Goal: Transaction & Acquisition: Purchase product/service

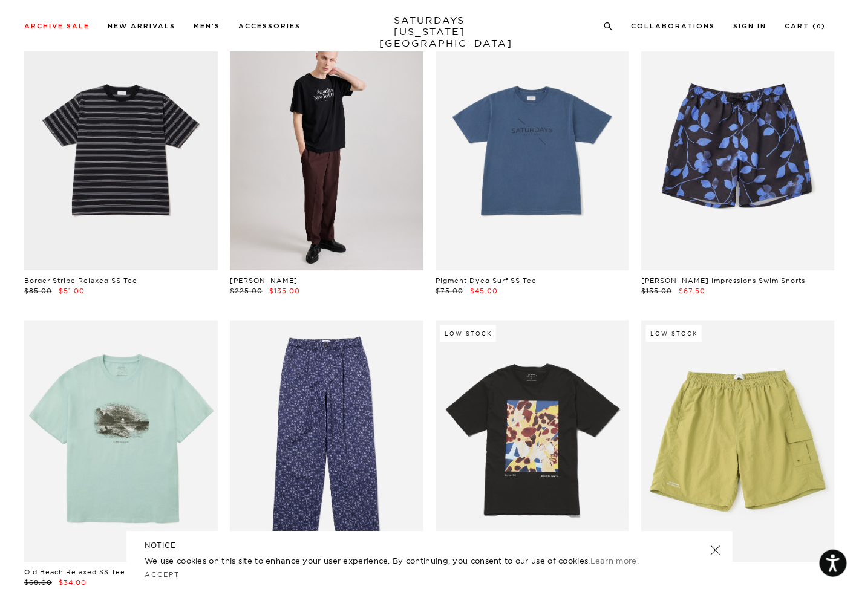
scroll to position [2422, 7]
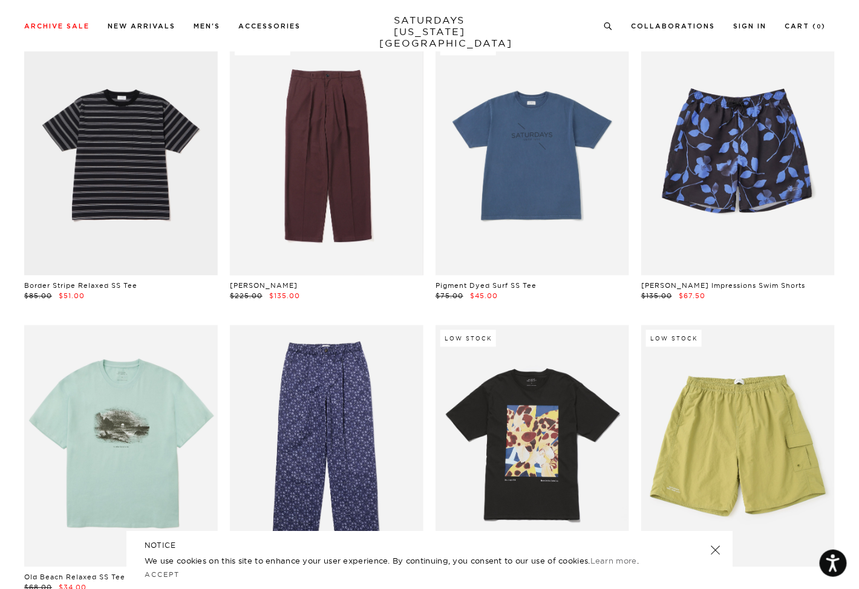
click at [271, 254] on link at bounding box center [326, 155] width 193 height 242
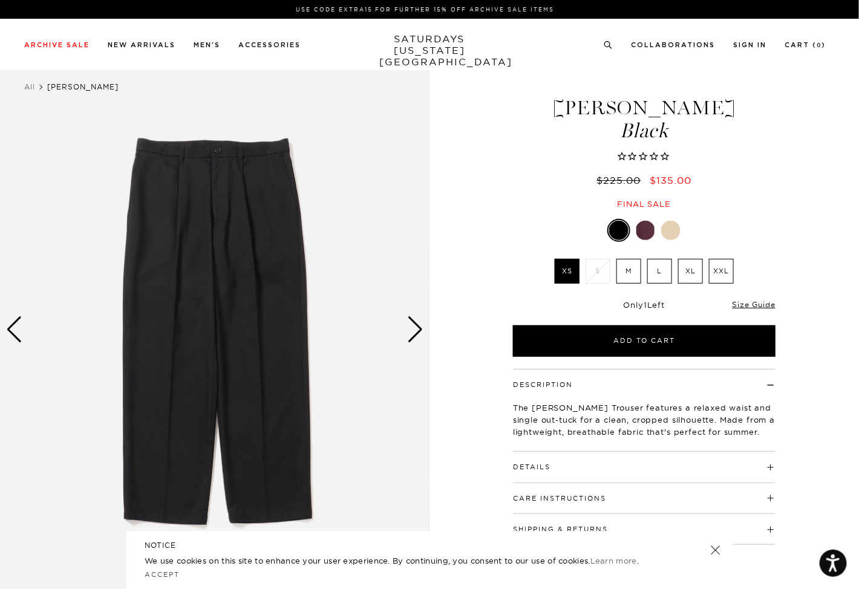
click at [630, 270] on label "M" at bounding box center [628, 271] width 25 height 25
click at [0, 0] on input "M" at bounding box center [0, 0] width 0 height 0
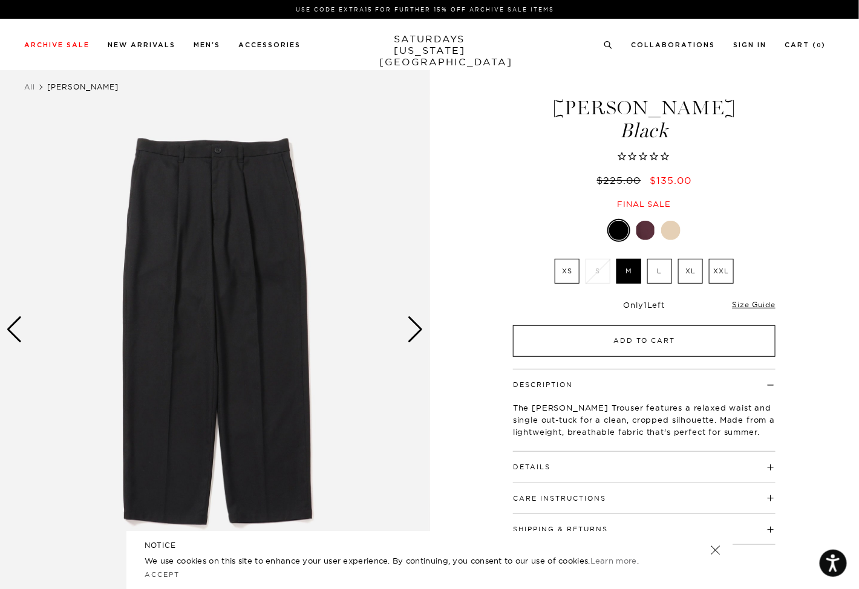
click at [639, 339] on button "Add to Cart" at bounding box center [644, 340] width 262 height 31
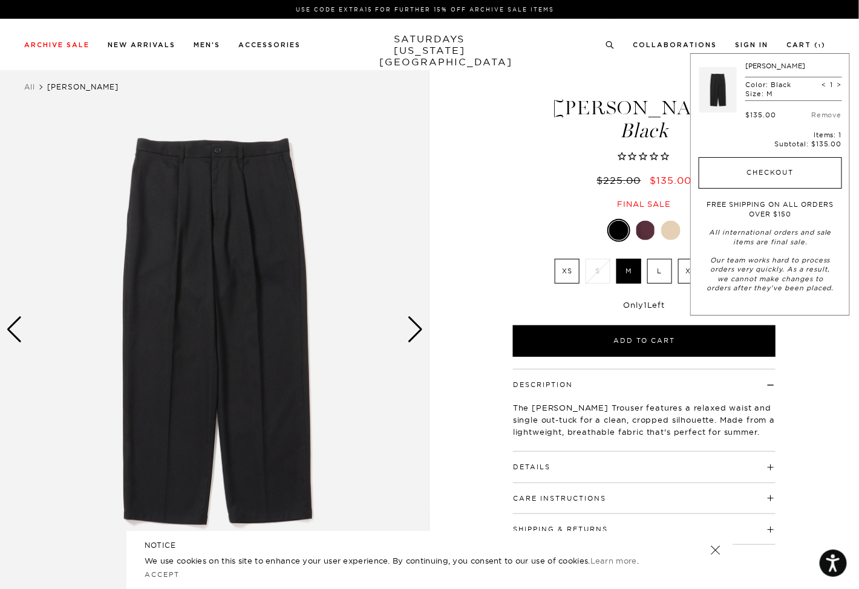
click at [758, 168] on button "Checkout" at bounding box center [769, 172] width 143 height 31
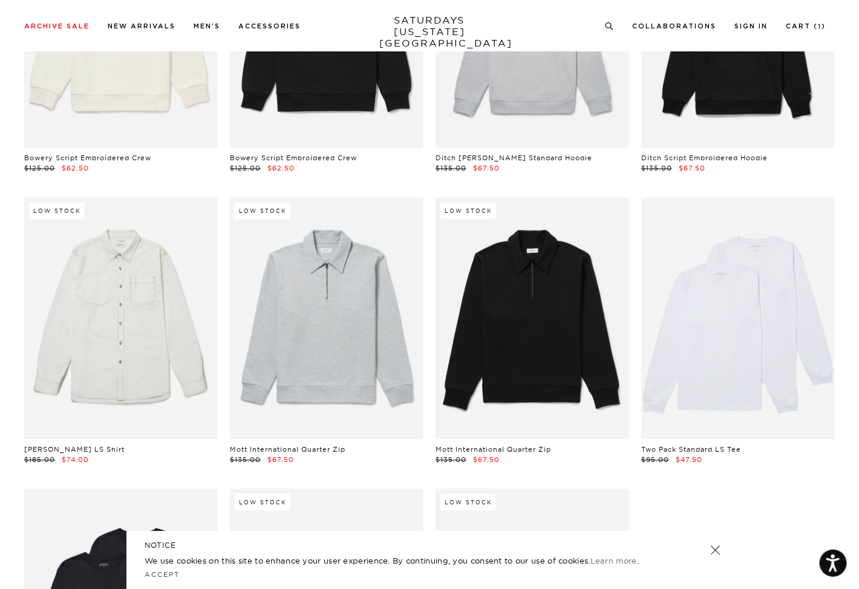
scroll to position [23861, 6]
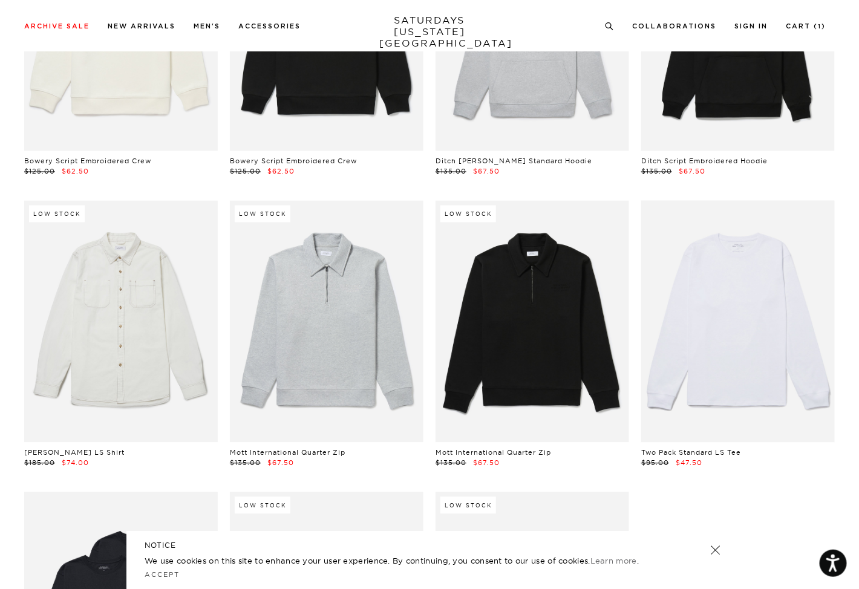
click at [698, 328] on link at bounding box center [737, 322] width 193 height 242
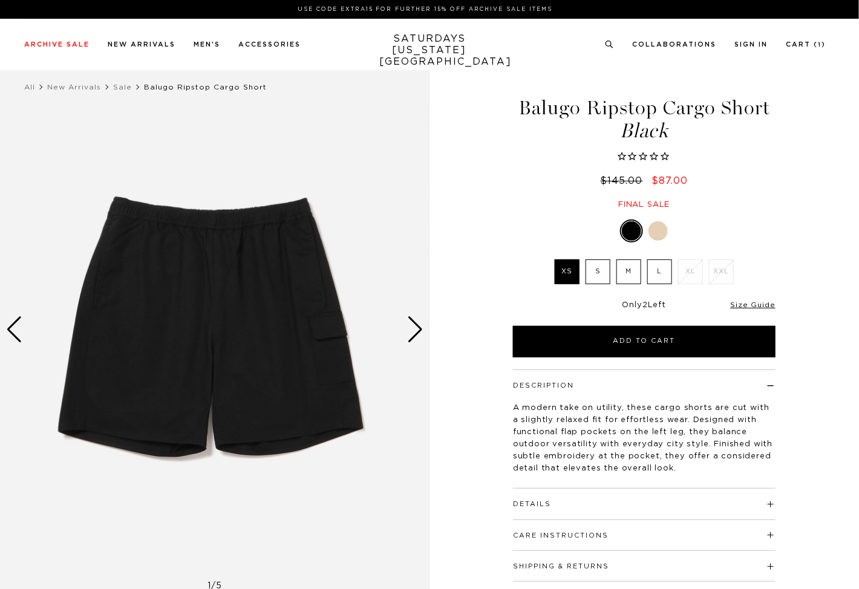
click at [415, 325] on div "Next slide" at bounding box center [415, 329] width 16 height 27
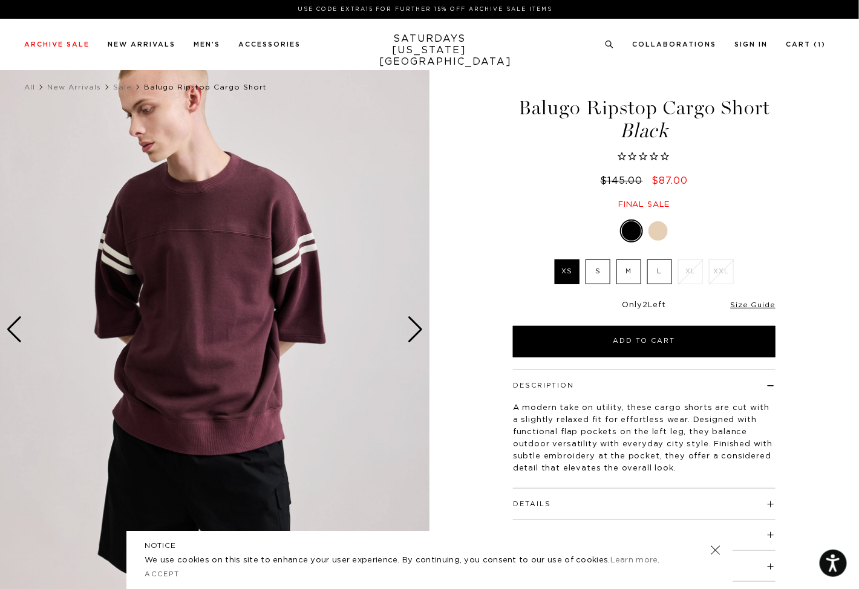
click at [415, 325] on div "Next slide" at bounding box center [415, 329] width 16 height 27
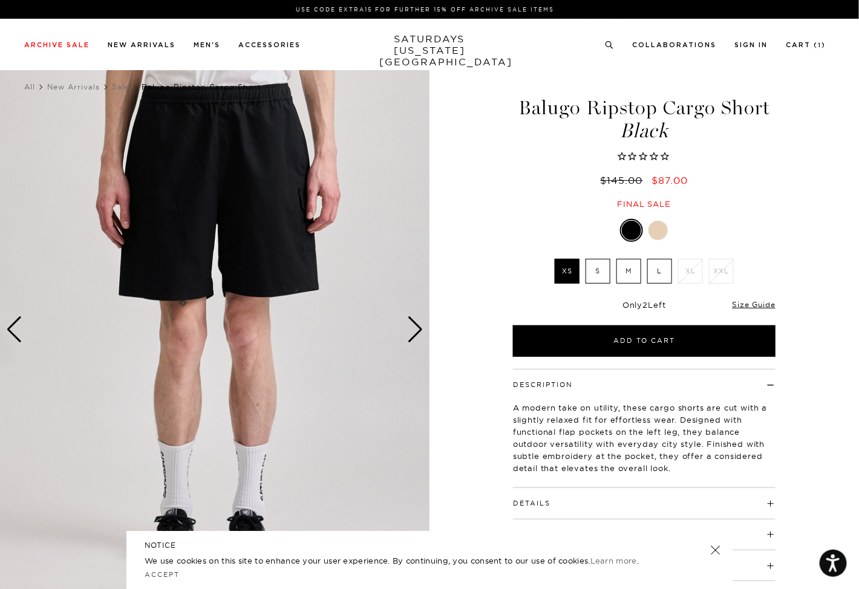
click at [415, 325] on div "Next slide" at bounding box center [415, 329] width 16 height 27
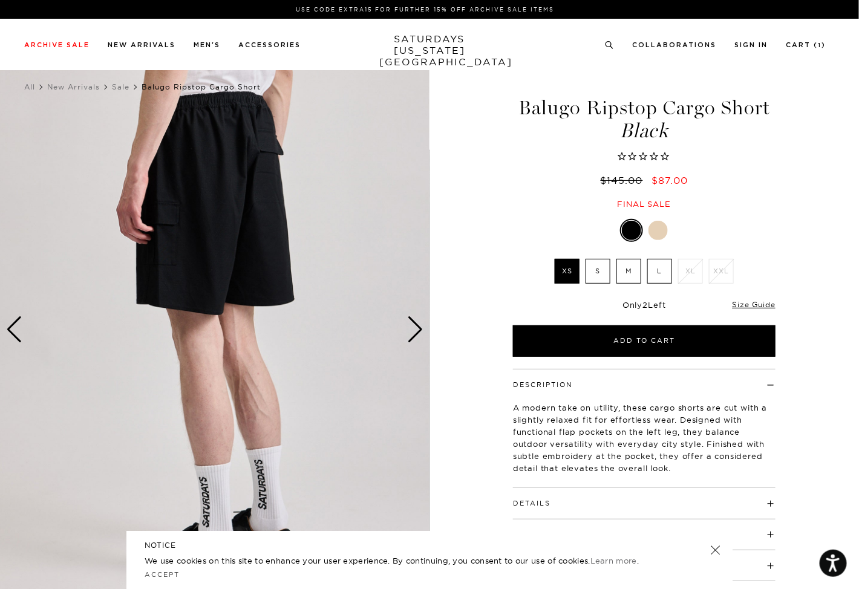
click at [625, 265] on label "M" at bounding box center [628, 271] width 25 height 25
click at [0, 0] on input "M" at bounding box center [0, 0] width 0 height 0
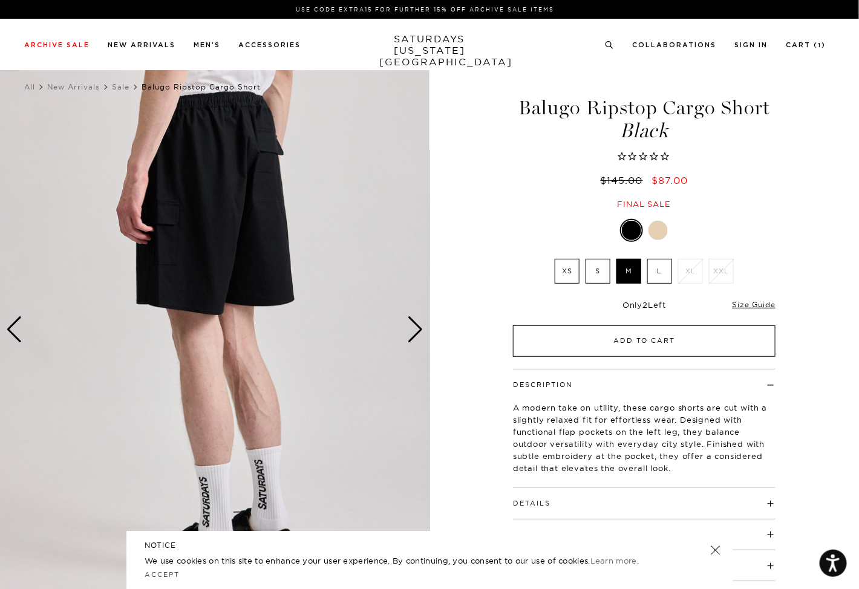
click at [619, 340] on button "Add to Cart" at bounding box center [644, 340] width 262 height 31
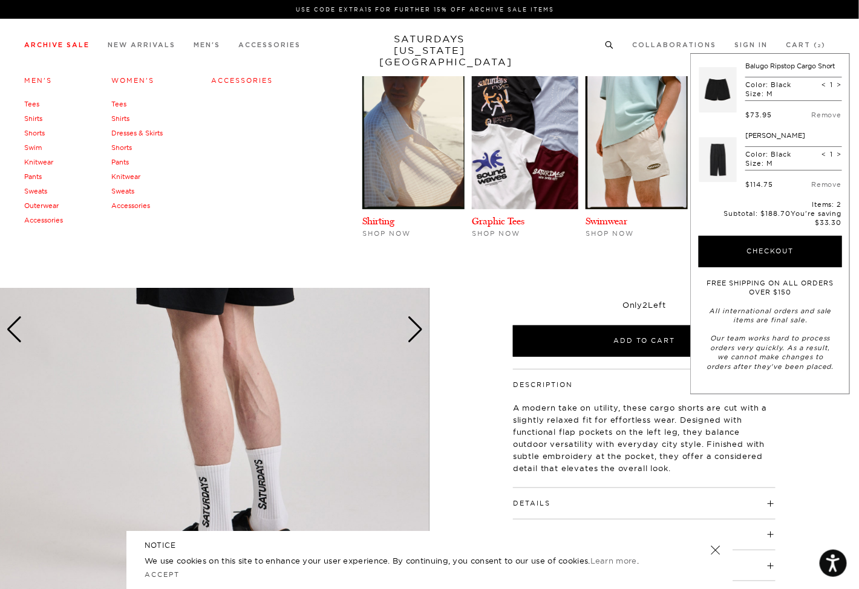
click at [51, 218] on link "Accessories" at bounding box center [43, 220] width 39 height 8
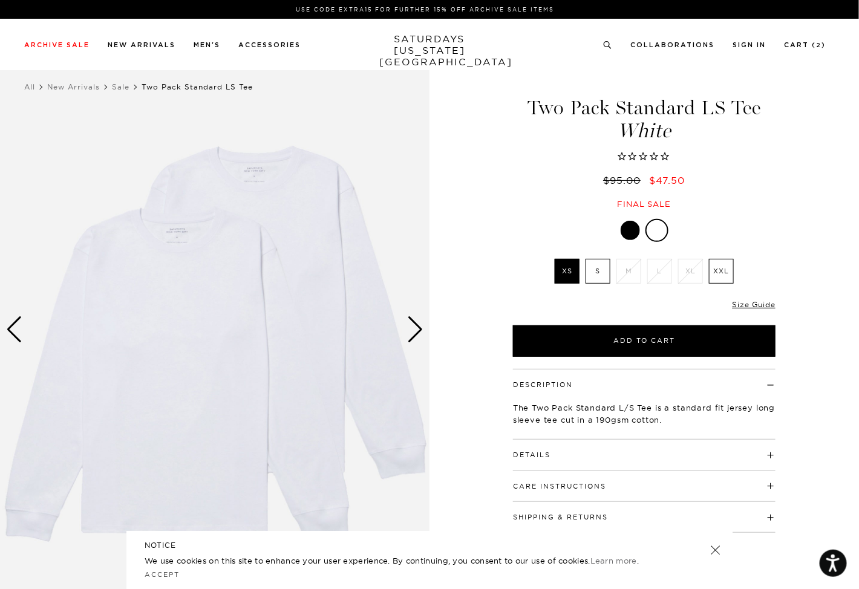
click at [414, 330] on div "Next slide" at bounding box center [415, 329] width 16 height 27
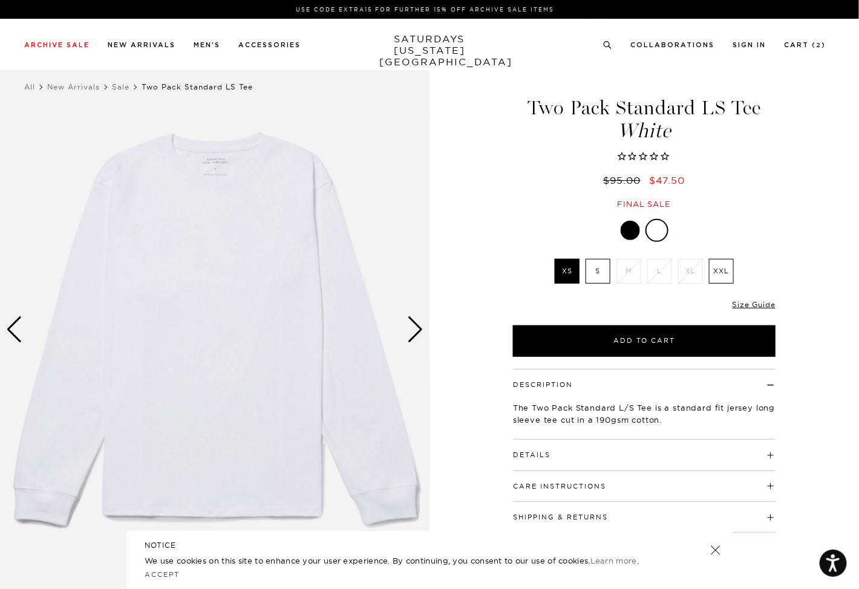
click at [414, 328] on div "Next slide" at bounding box center [415, 329] width 16 height 27
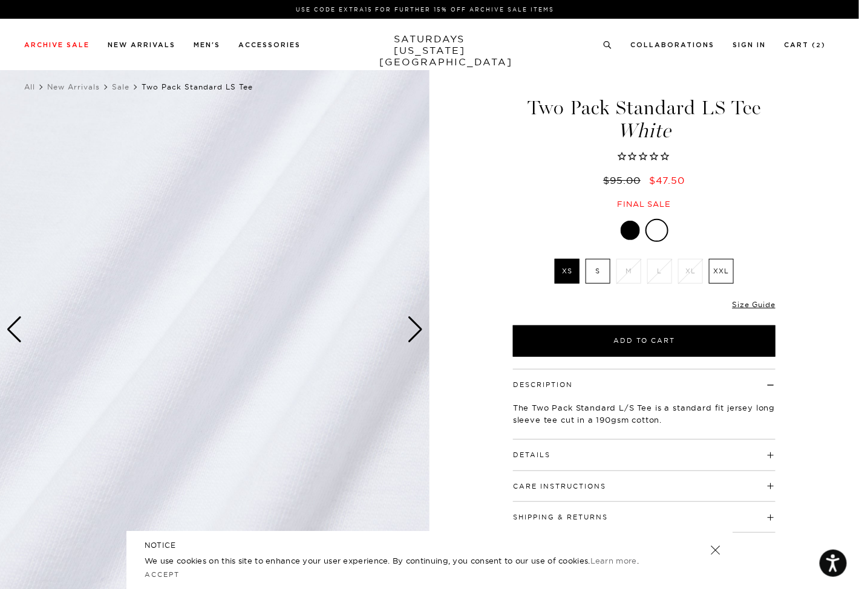
click at [414, 328] on div "Next slide" at bounding box center [415, 329] width 16 height 27
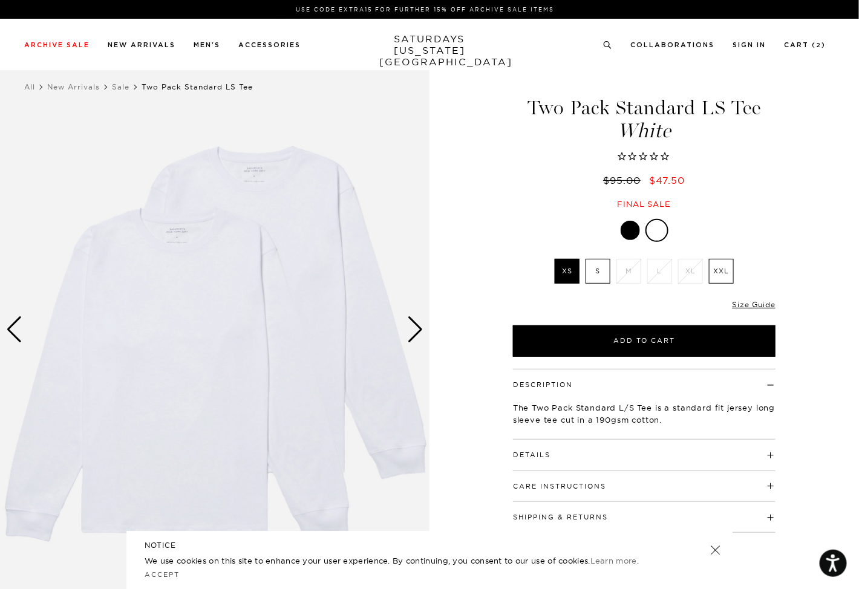
click at [414, 328] on div "Next slide" at bounding box center [415, 329] width 16 height 27
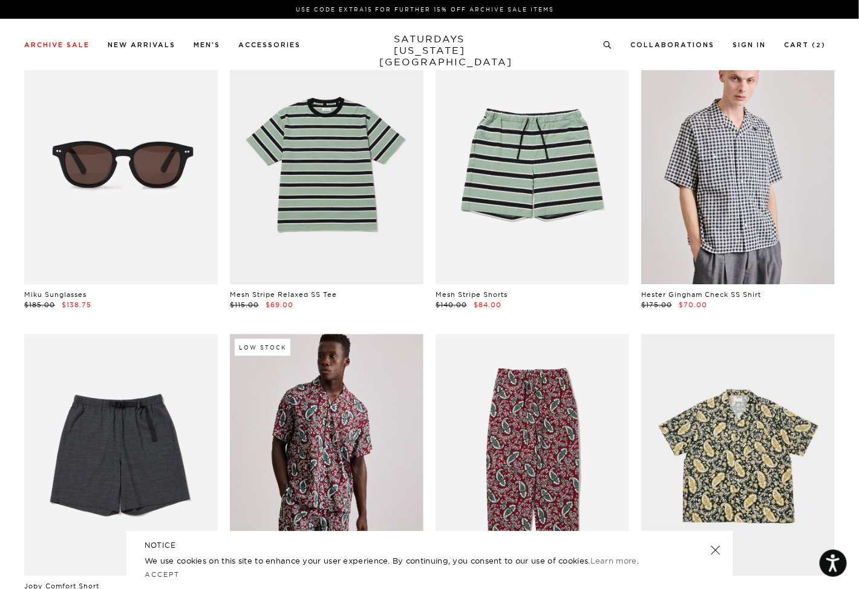
scroll to position [0, 6]
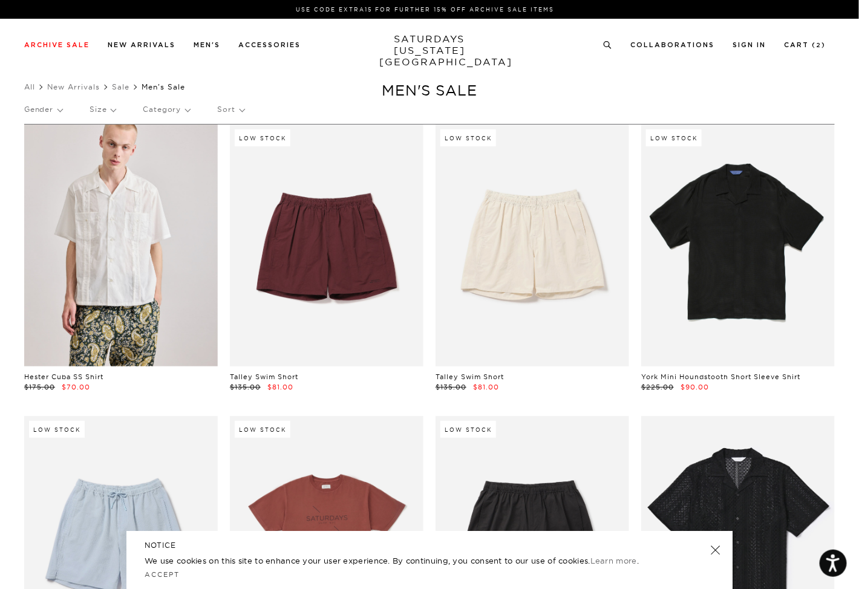
click at [108, 108] on p "Size" at bounding box center [102, 110] width 26 height 28
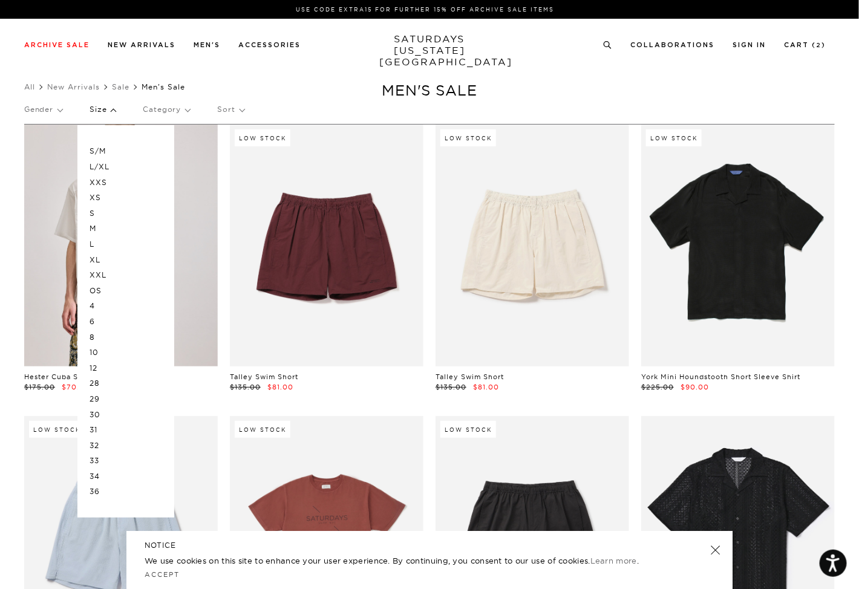
click at [89, 227] on p "M" at bounding box center [125, 229] width 73 height 16
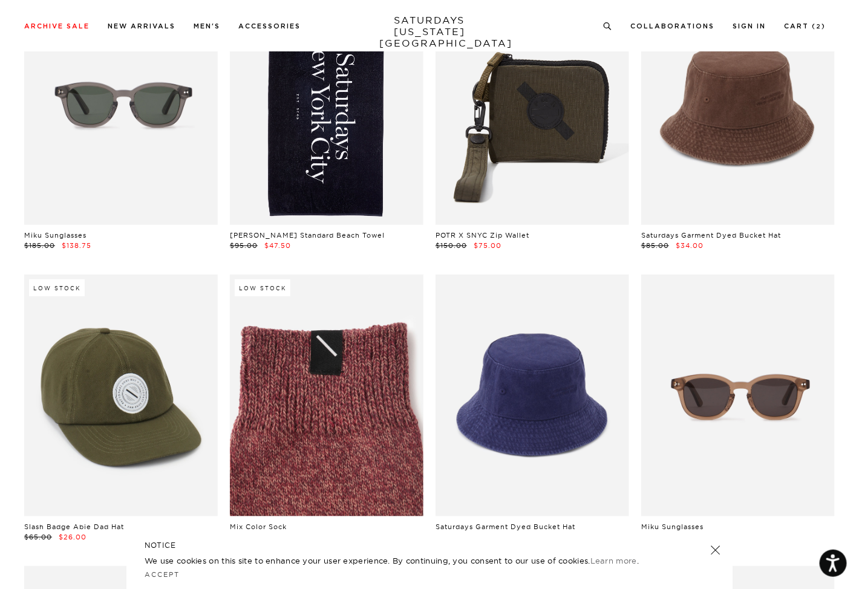
scroll to position [146, 6]
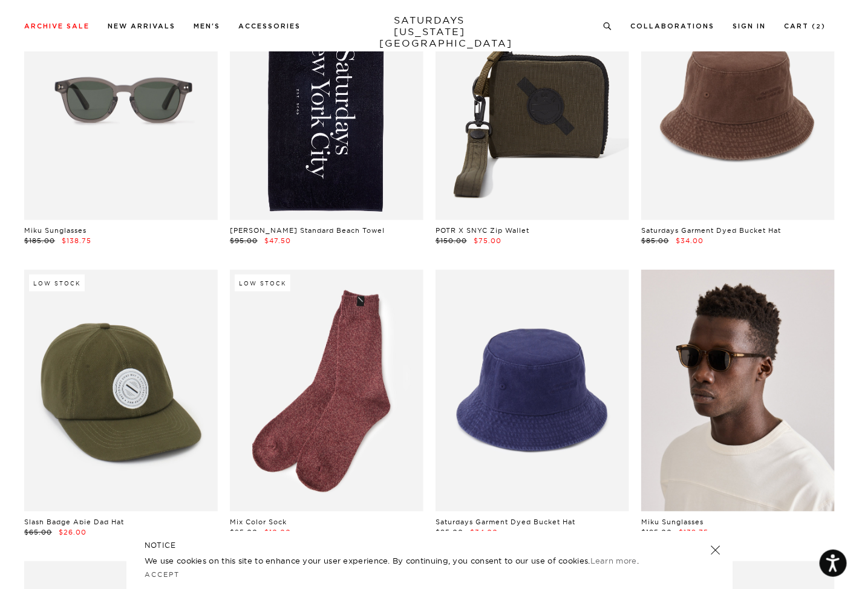
click at [756, 406] on link at bounding box center [737, 391] width 193 height 242
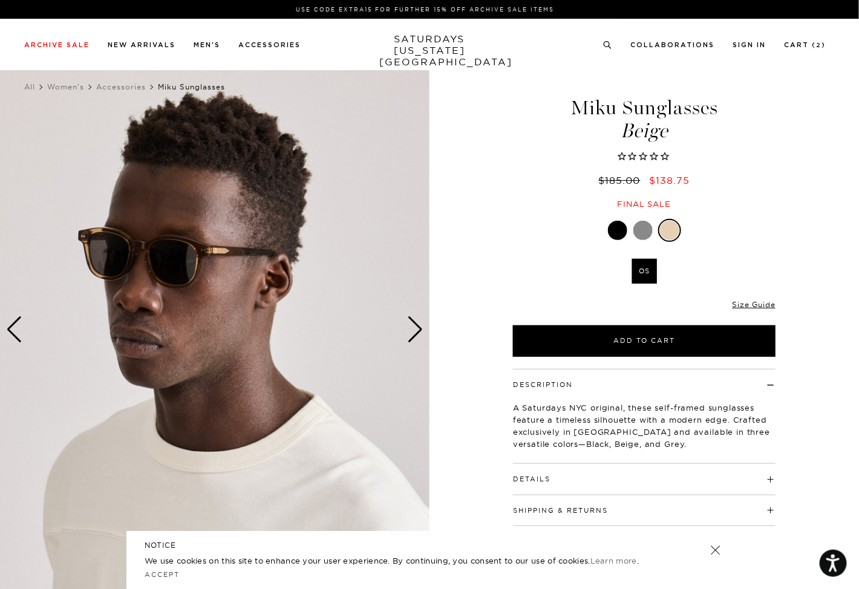
click at [414, 328] on div "Next slide" at bounding box center [415, 329] width 16 height 27
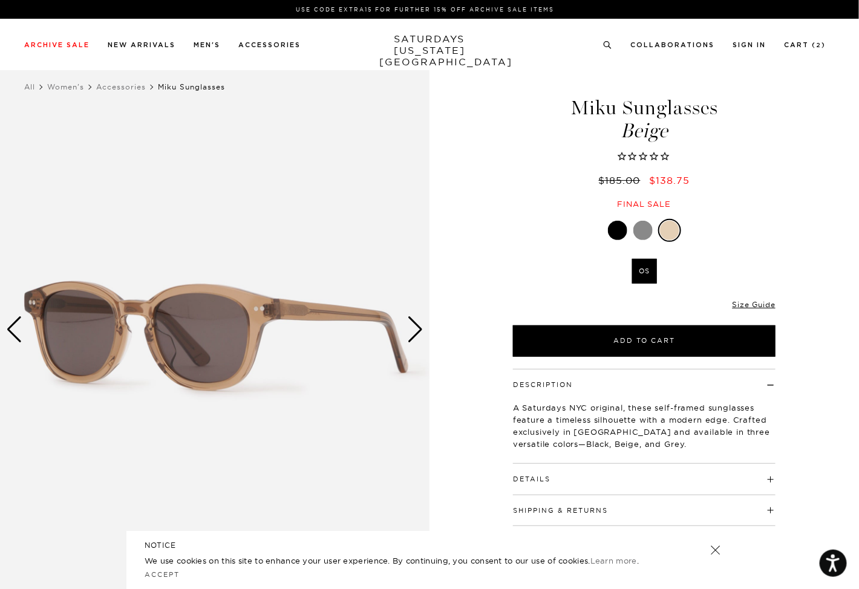
click at [414, 328] on div "Next slide" at bounding box center [415, 329] width 16 height 27
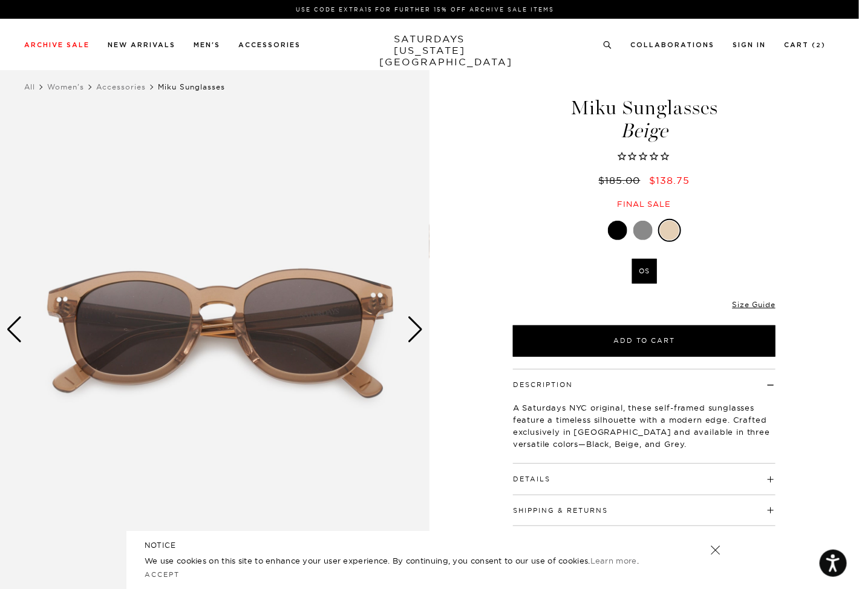
click at [414, 328] on div "Next slide" at bounding box center [415, 329] width 16 height 27
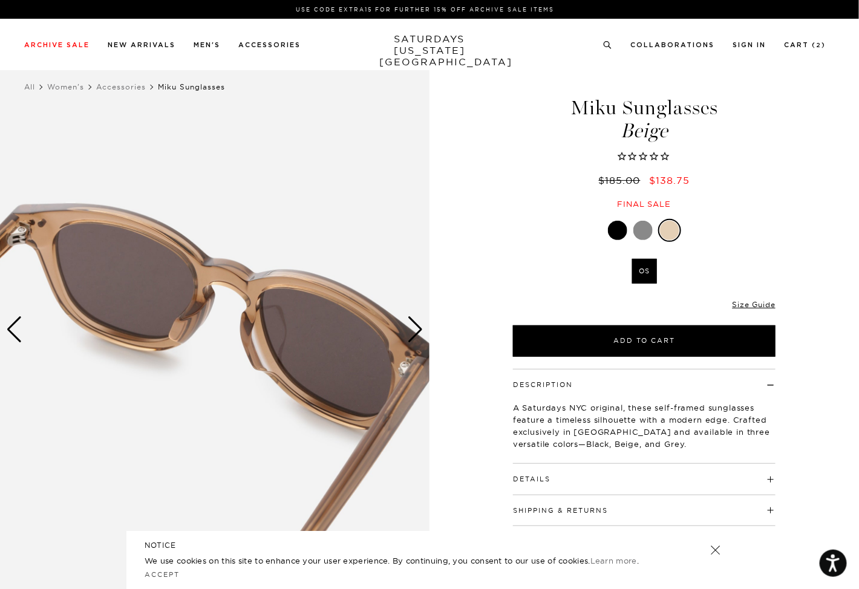
click at [414, 328] on div "Next slide" at bounding box center [415, 329] width 16 height 27
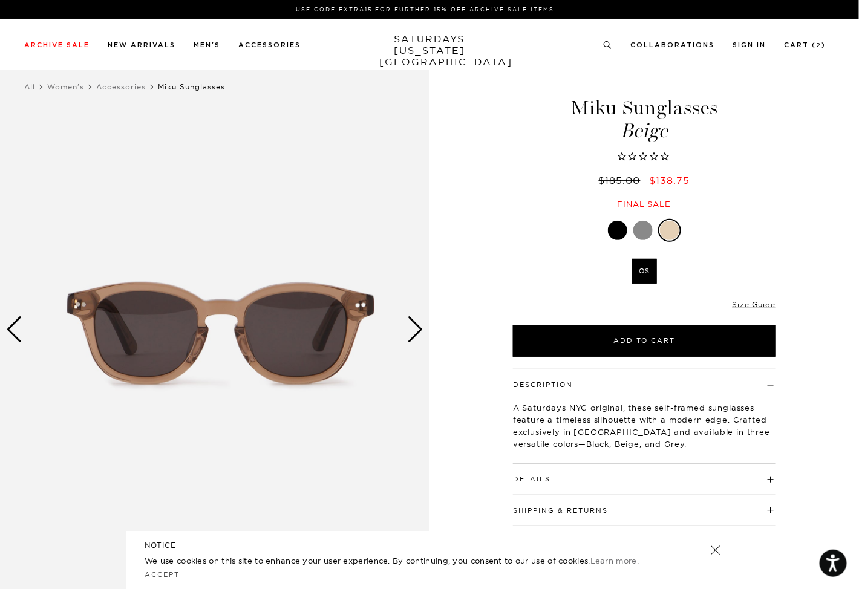
click at [414, 328] on div "Next slide" at bounding box center [415, 329] width 16 height 27
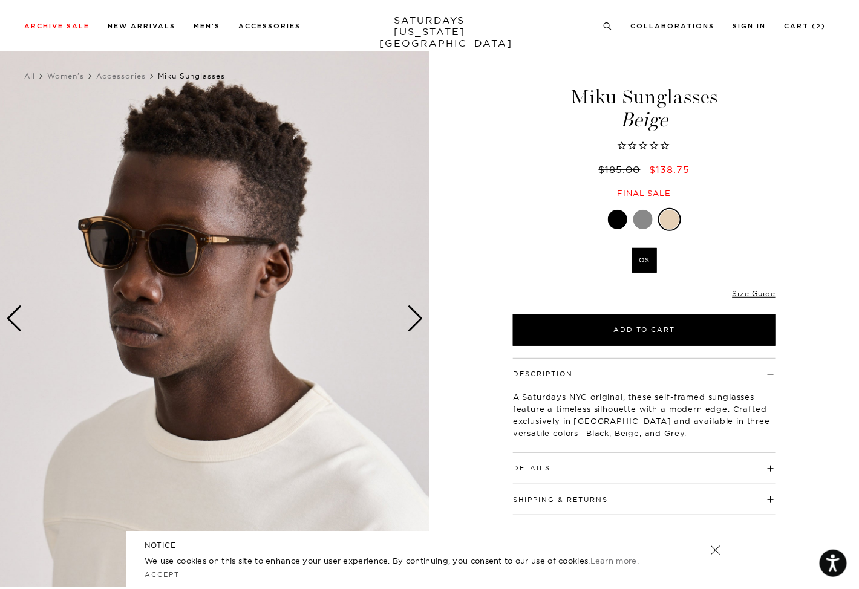
scroll to position [10, 1]
